Goal: Navigation & Orientation: Find specific page/section

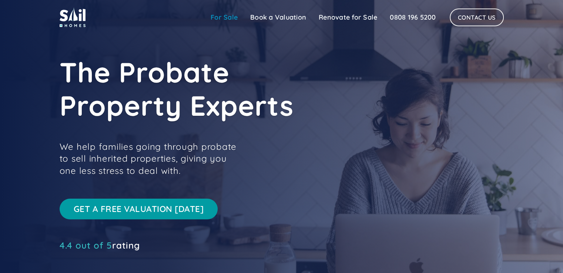
click at [228, 17] on link "For Sale" at bounding box center [224, 17] width 40 height 15
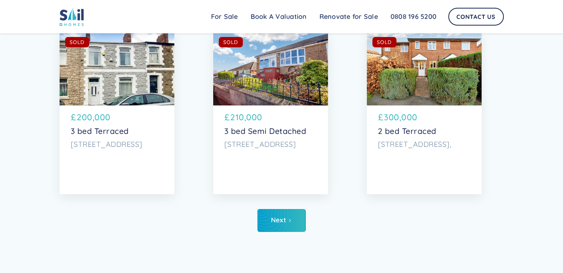
scroll to position [2918, 0]
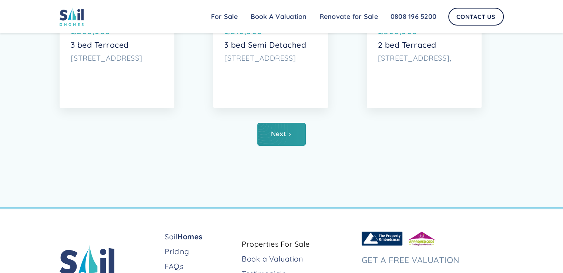
click at [289, 136] on icon "Next Page" at bounding box center [289, 134] width 4 height 4
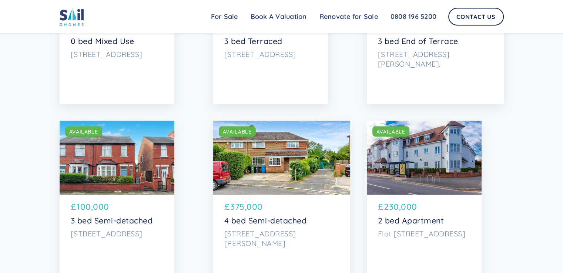
scroll to position [1628, 0]
